Goal: Task Accomplishment & Management: Use online tool/utility

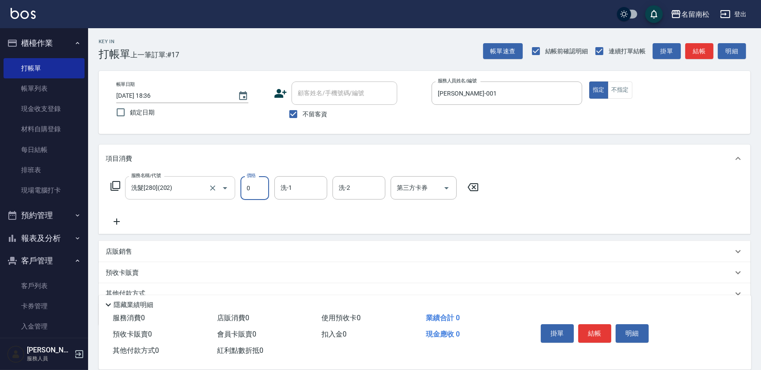
type input "0"
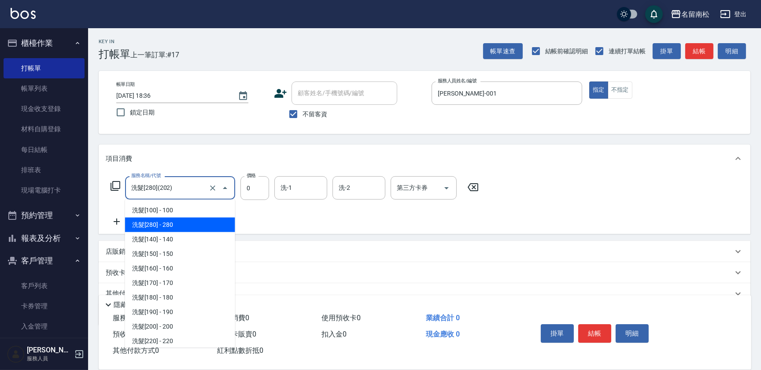
drag, startPoint x: 137, startPoint y: 192, endPoint x: 0, endPoint y: 210, distance: 138.2
click at [0, 210] on html "名留南松 登出 櫃檯作業 打帳單 帳單列表 現金收支登錄 材料自購登錄 每日結帳 排班表 現場電腦打卡 預約管理 預約管理 單日預約紀錄 單週預約紀錄 報表及…" at bounding box center [380, 204] width 761 height 408
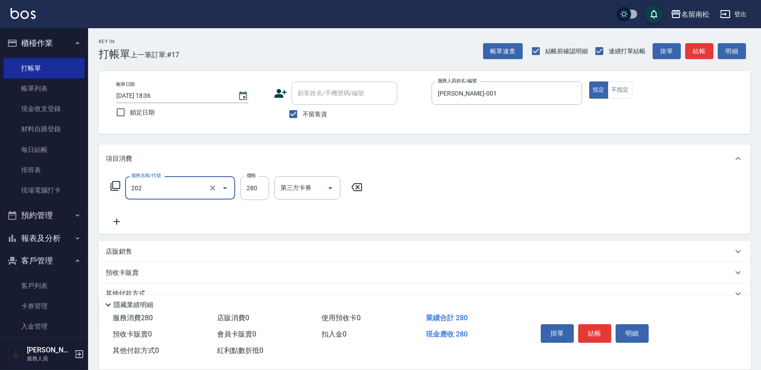
type input "洗髮[280](202)"
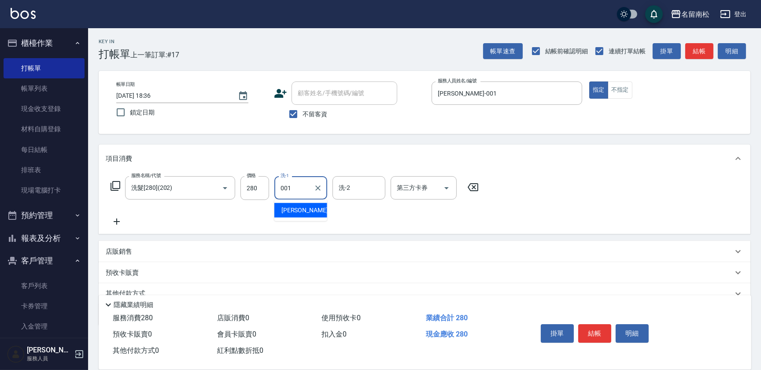
type input "[PERSON_NAME]-001"
click at [635, 338] on button "明細" at bounding box center [632, 333] width 33 height 19
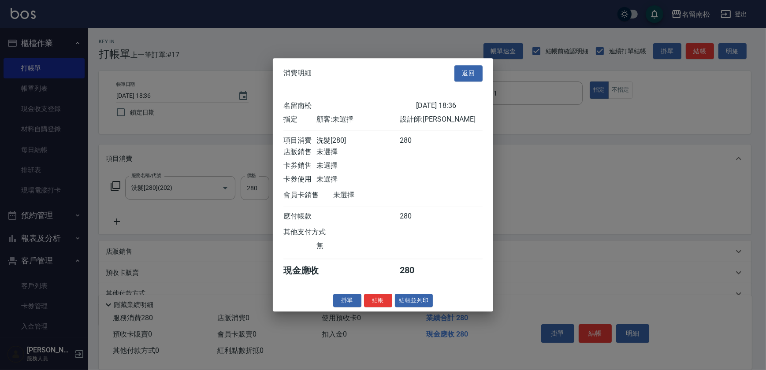
drag, startPoint x: 413, startPoint y: 303, endPoint x: 385, endPoint y: 300, distance: 28.8
click at [413, 303] on button "結帳並列印" at bounding box center [414, 301] width 38 height 14
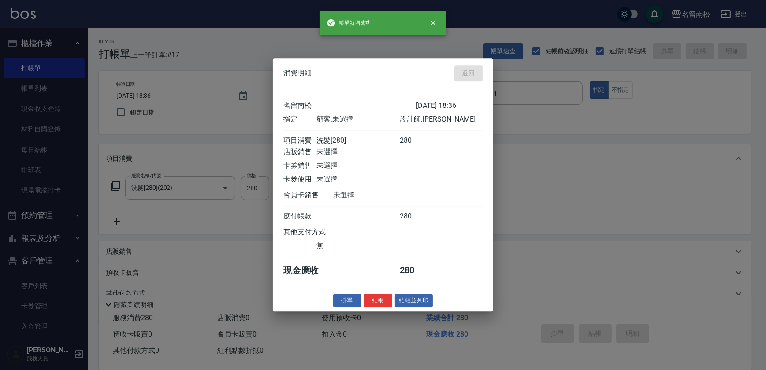
type input "[DATE] 19:37"
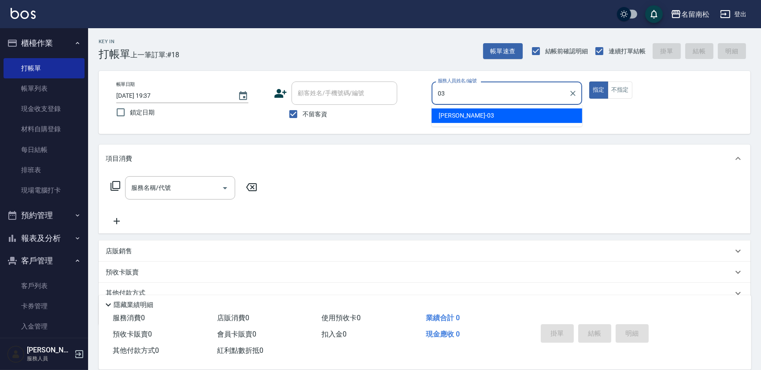
type input "[PERSON_NAME]-03"
type button "true"
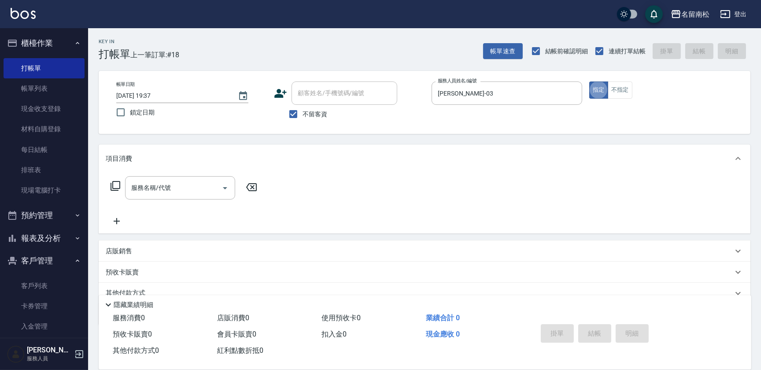
click at [193, 175] on div "服務名稱/代號 服務名稱/代號" at bounding box center [425, 203] width 652 height 61
click at [167, 185] on input "服務名稱/代號" at bounding box center [173, 187] width 89 height 15
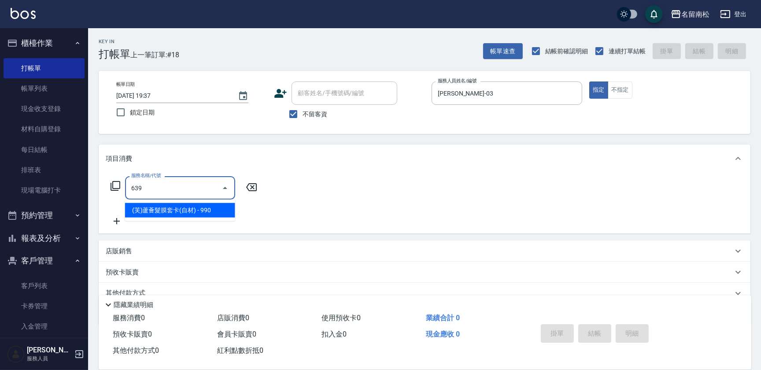
type input "(芙)蘆薈髮膜套卡(自材)(639)"
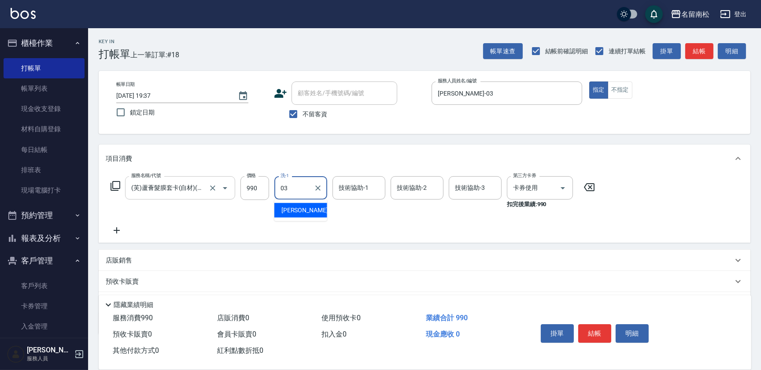
type input "[PERSON_NAME]-03"
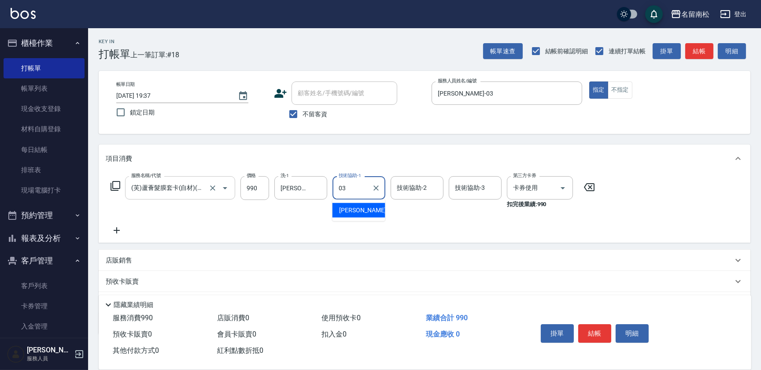
type input "[PERSON_NAME]-03"
click at [595, 331] on button "結帳" at bounding box center [595, 333] width 33 height 19
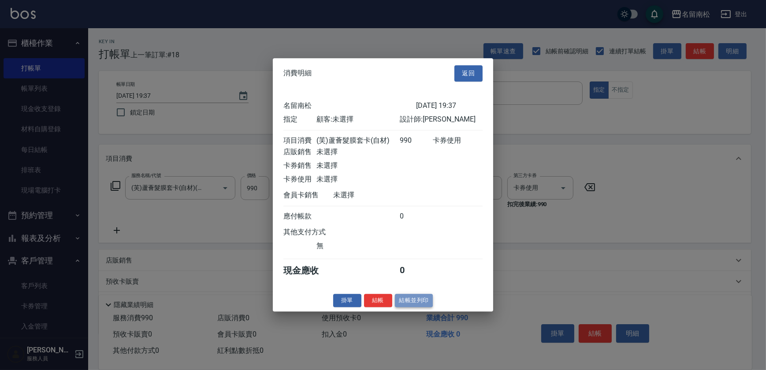
click at [411, 308] on button "結帳並列印" at bounding box center [414, 301] width 38 height 14
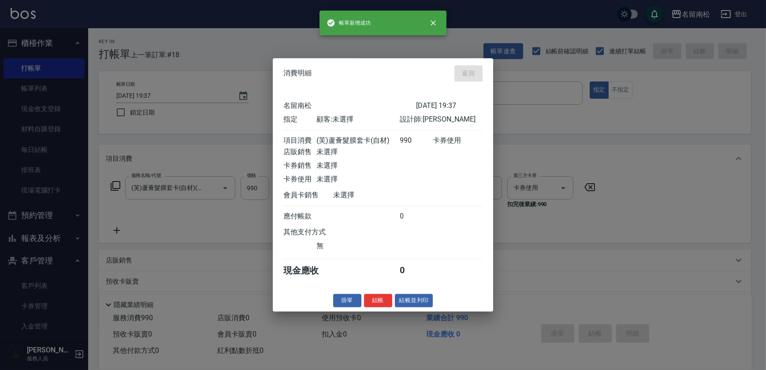
type input "[DATE] 19:45"
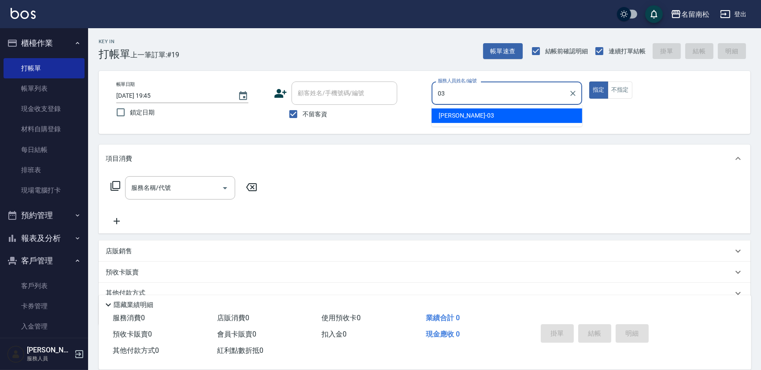
type input "[PERSON_NAME]-03"
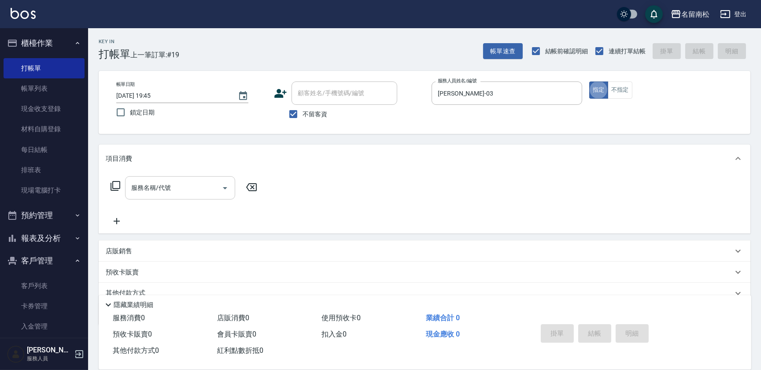
click at [170, 182] on input "服務名稱/代號" at bounding box center [173, 187] width 89 height 15
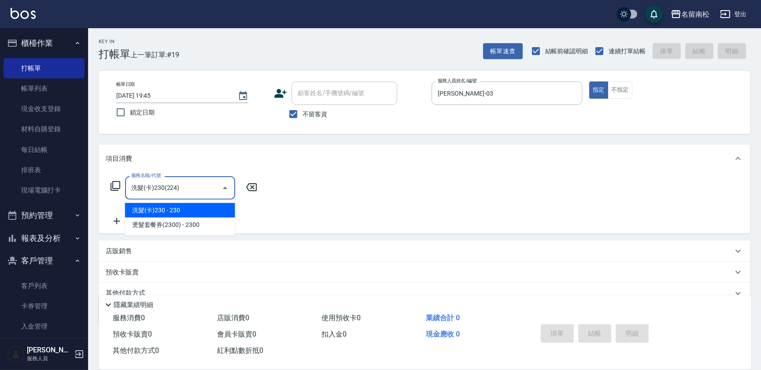
type input "洗髮(卡)230(224)"
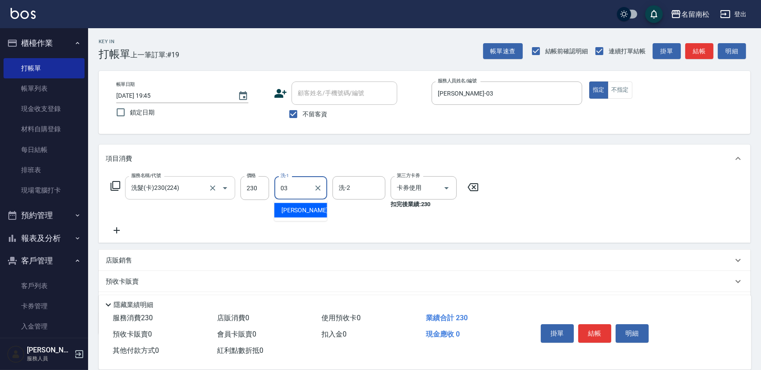
type input "[PERSON_NAME]-03"
click at [321, 181] on div at bounding box center [317, 187] width 11 height 23
click at [321, 185] on icon "Clear" at bounding box center [318, 188] width 9 height 9
type input "[PERSON_NAME]-55"
click at [577, 323] on div "掛單 結帳 明細" at bounding box center [595, 335] width 115 height 28
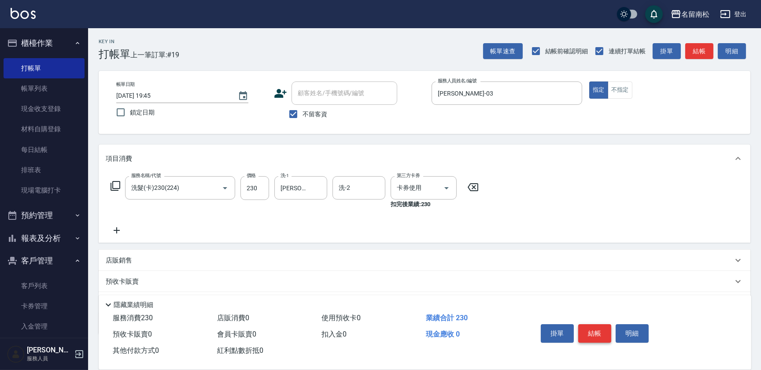
click at [586, 324] on button "結帳" at bounding box center [595, 333] width 33 height 19
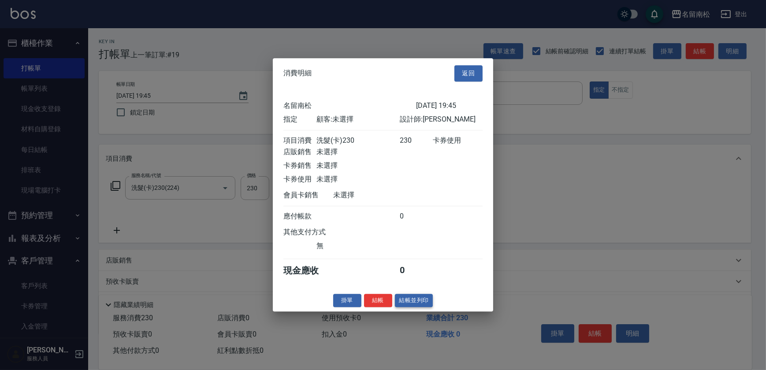
click at [425, 306] on button "結帳並列印" at bounding box center [414, 301] width 38 height 14
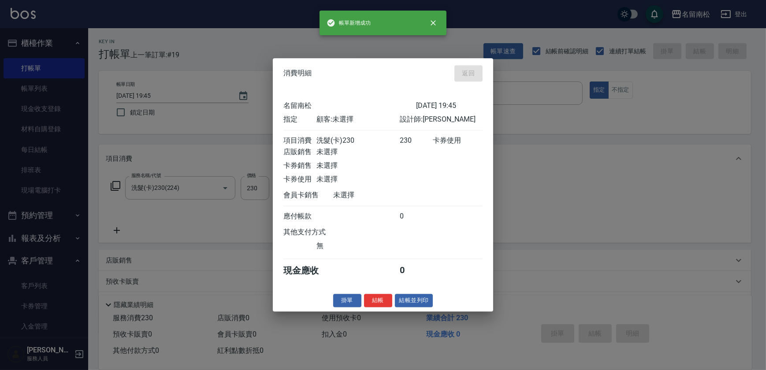
type input "[DATE] 19:46"
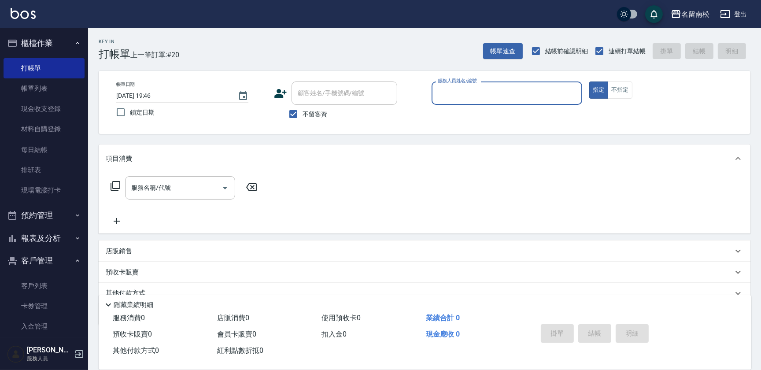
scroll to position [35, 0]
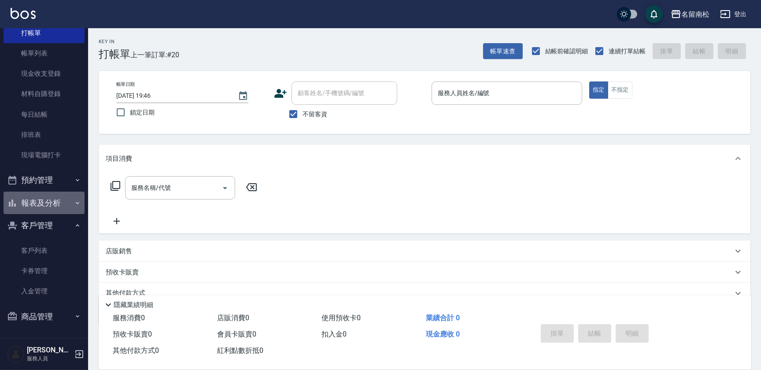
click at [68, 206] on button "報表及分析" at bounding box center [44, 203] width 81 height 23
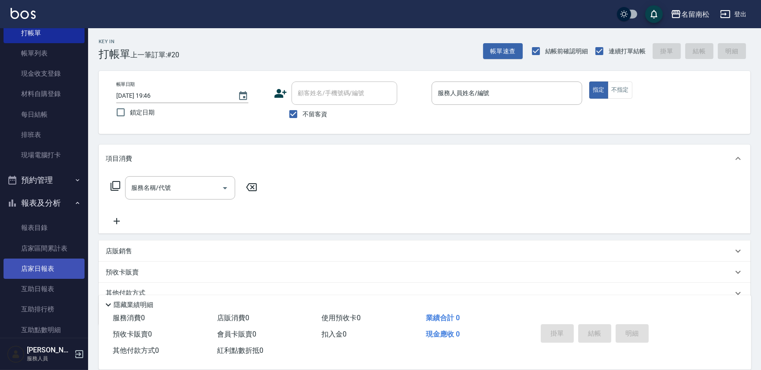
click at [53, 265] on link "店家日報表" at bounding box center [44, 269] width 81 height 20
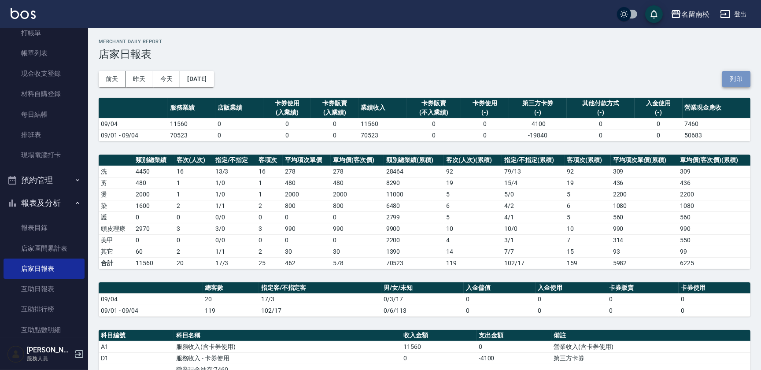
click at [744, 79] on button "列印" at bounding box center [737, 79] width 28 height 16
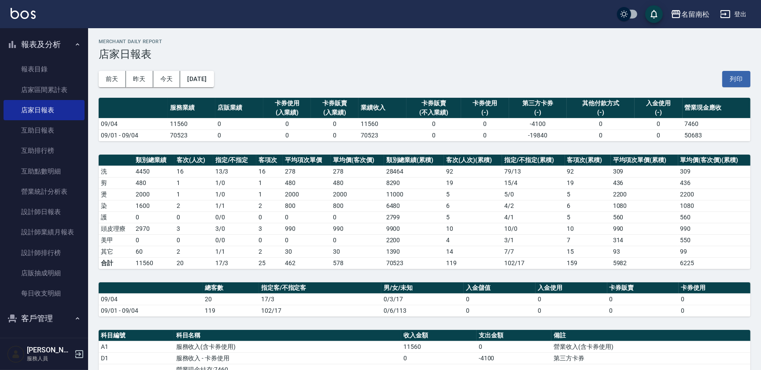
scroll to position [277, 0]
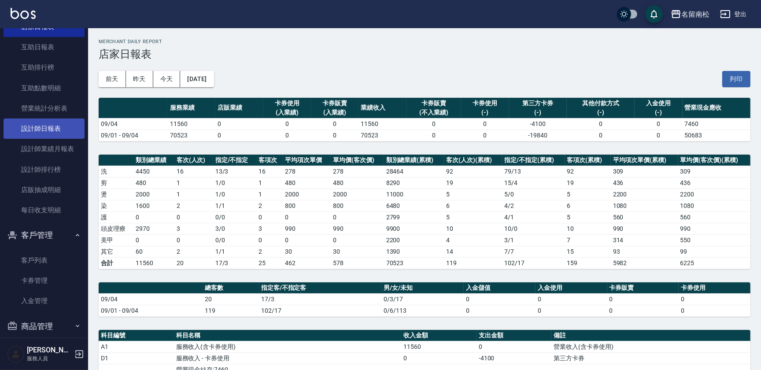
click at [53, 130] on link "設計師日報表" at bounding box center [44, 129] width 81 height 20
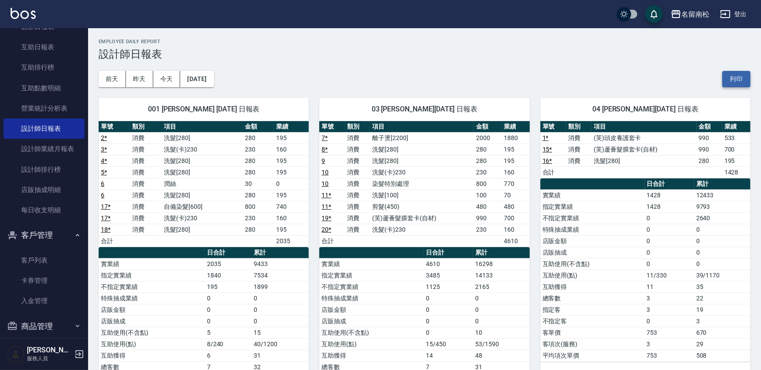
click at [740, 79] on button "列印" at bounding box center [737, 79] width 28 height 16
click at [60, 48] on link "互助日報表" at bounding box center [44, 47] width 81 height 20
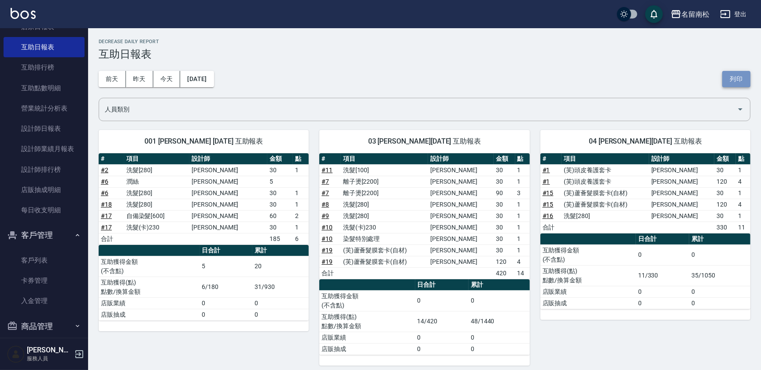
click at [739, 79] on button "列印" at bounding box center [737, 79] width 28 height 16
